Goal: Information Seeking & Learning: Learn about a topic

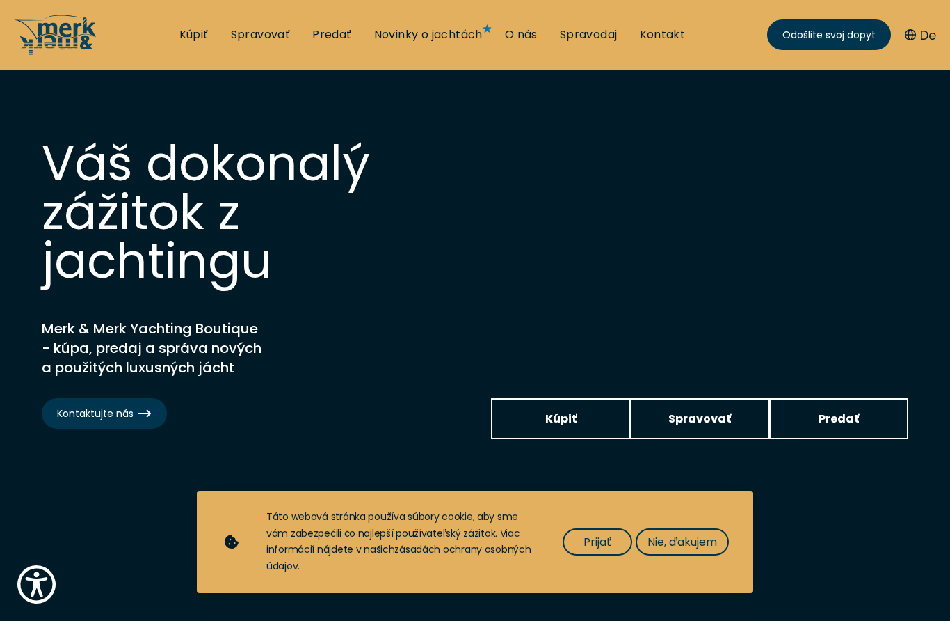
click at [664, 49] on ul "Kúpiť Spravovať Predať Novinky o jachtách O nás Spravodaj Kontakt Odošlite svoj…" at bounding box center [432, 35] width 529 height 42
click at [672, 32] on font "Kontakt" at bounding box center [663, 34] width 46 height 16
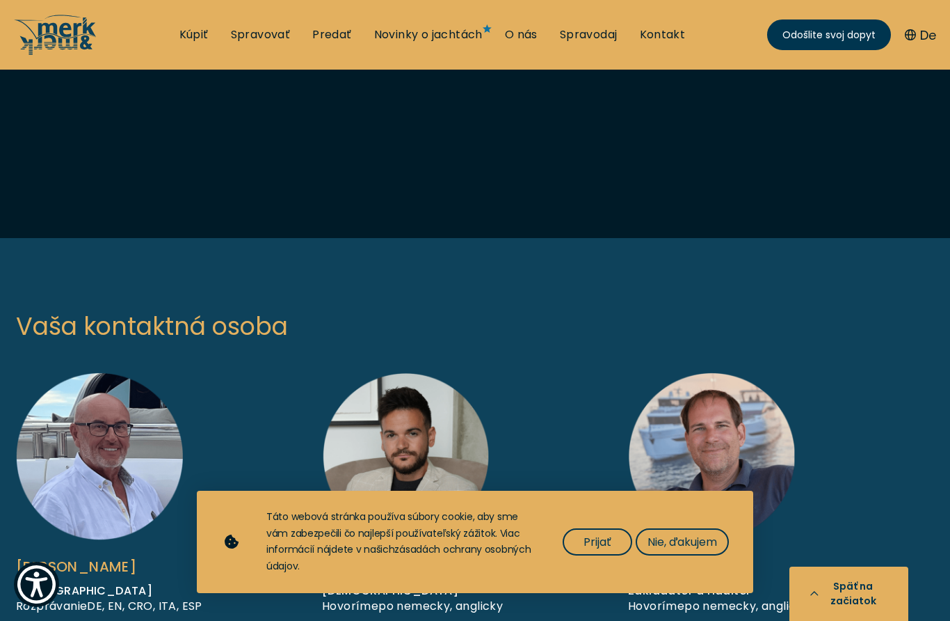
scroll to position [699, 0]
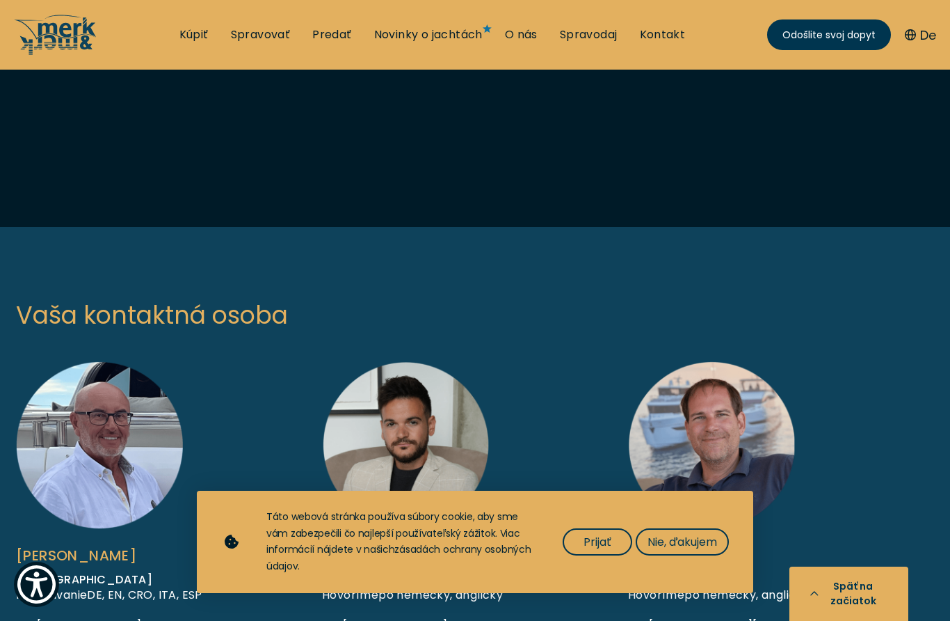
click at [328, 38] on font "Predať" at bounding box center [331, 34] width 39 height 16
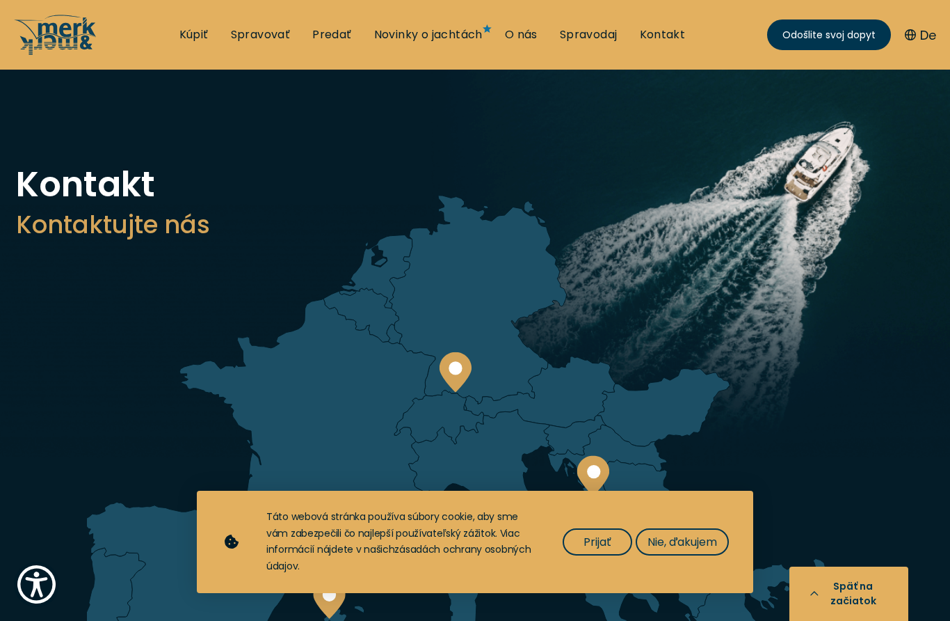
select select "sell"
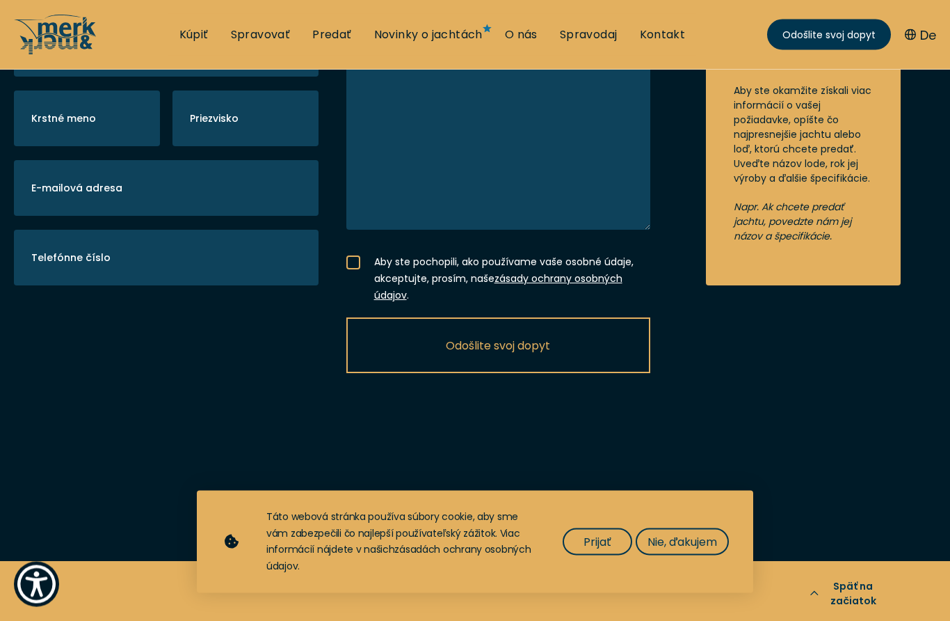
scroll to position [2788, 0]
click at [523, 36] on font "O nás" at bounding box center [521, 34] width 33 height 16
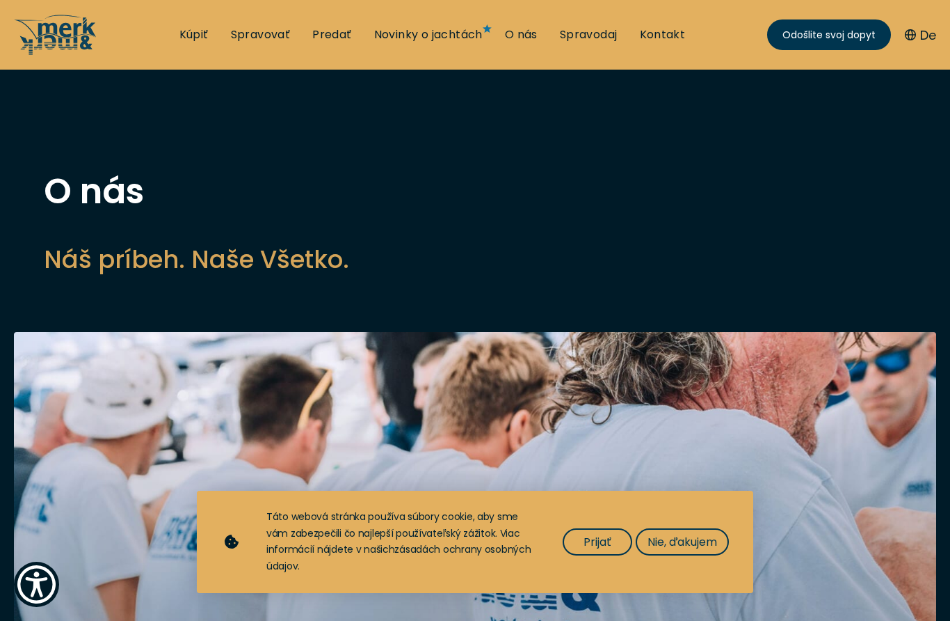
click at [690, 552] on button "Nie, ďakujem" at bounding box center [682, 541] width 93 height 27
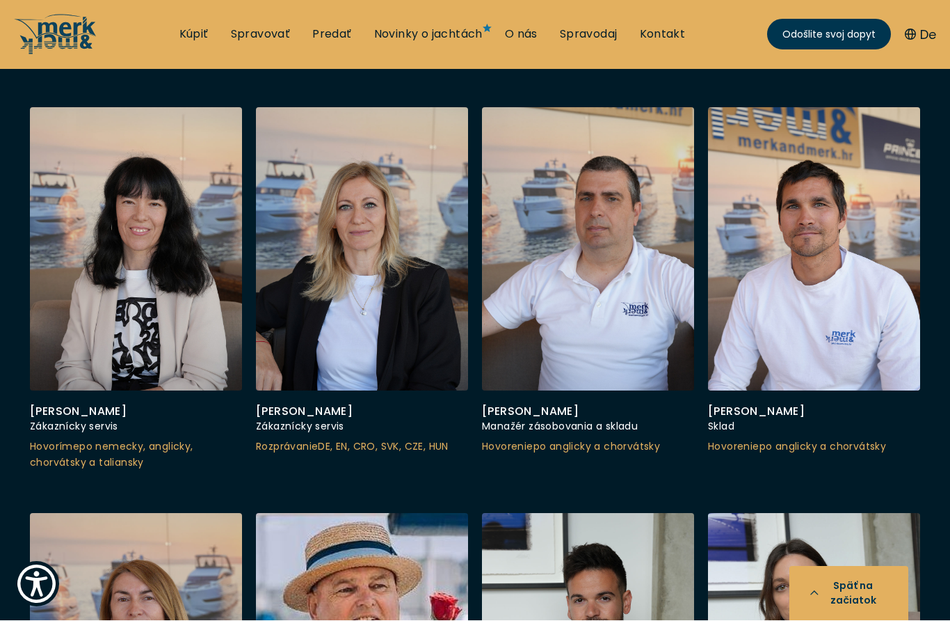
scroll to position [4338, 0]
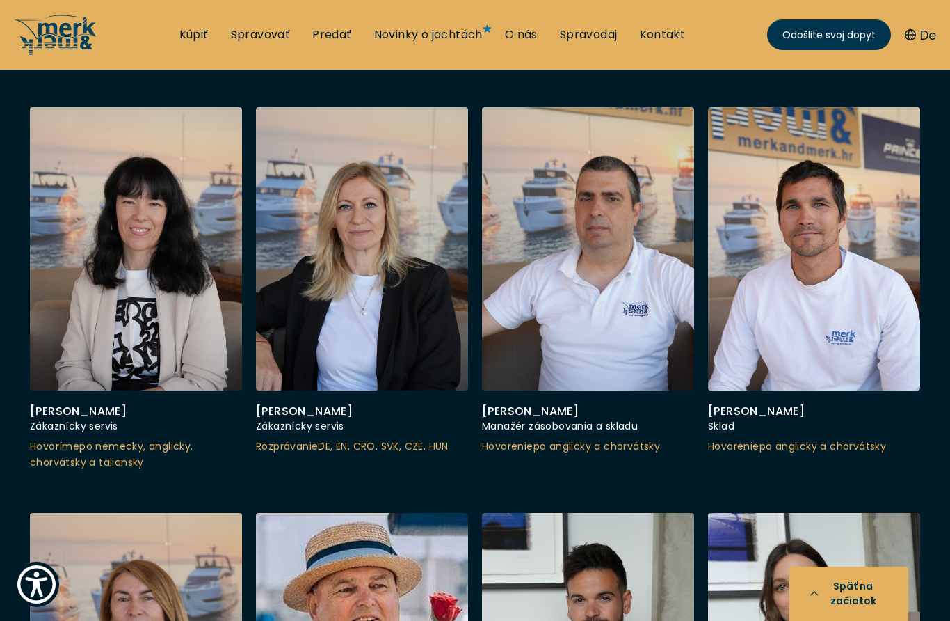
click at [375, 418] on div "Zákaznícky servis" at bounding box center [362, 426] width 212 height 17
click at [387, 271] on div at bounding box center [362, 248] width 212 height 283
click at [332, 419] on font "Zákaznícky servis" at bounding box center [300, 426] width 88 height 14
